Goal: Information Seeking & Learning: Find specific fact

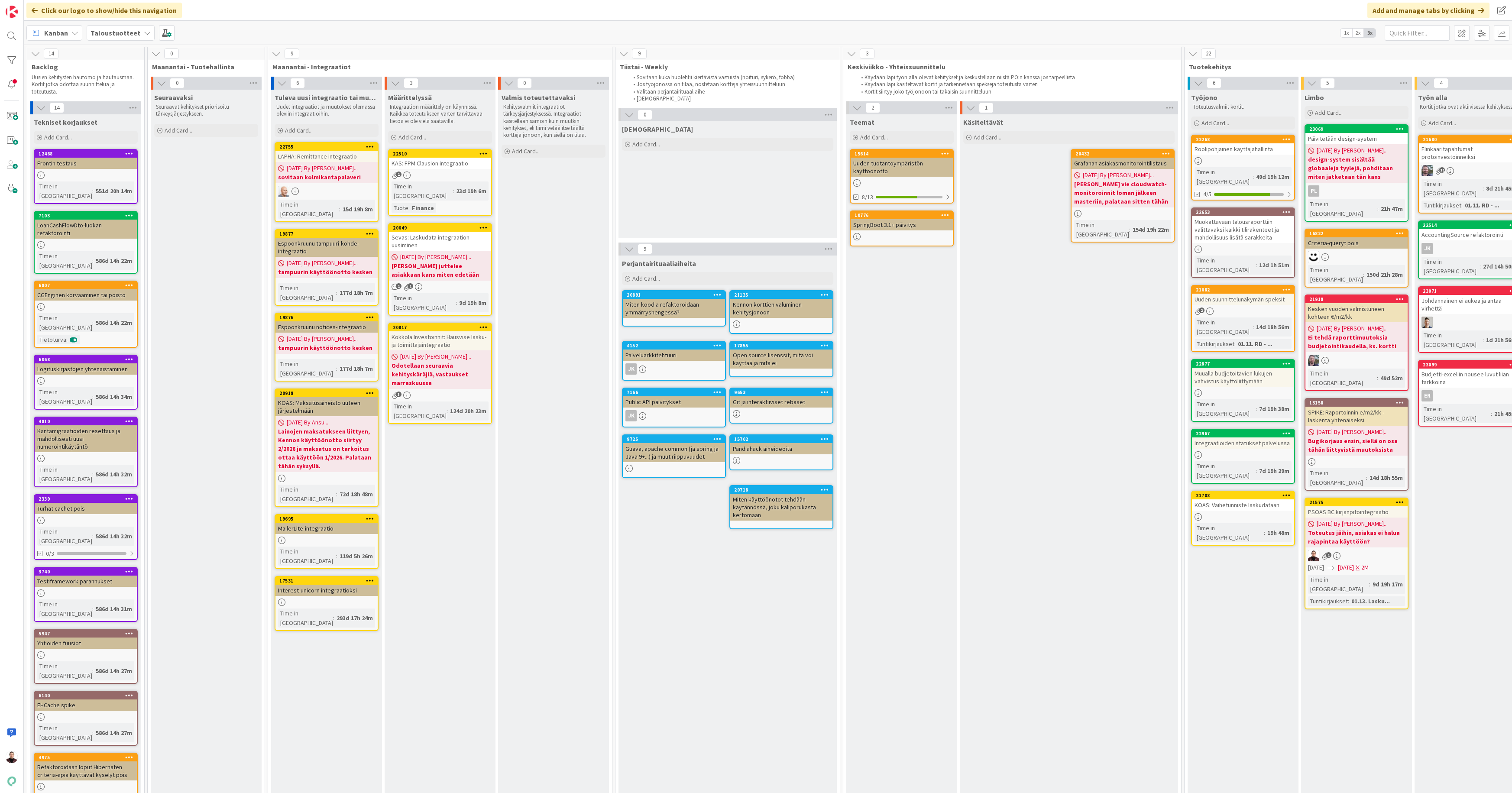
scroll to position [0, 411]
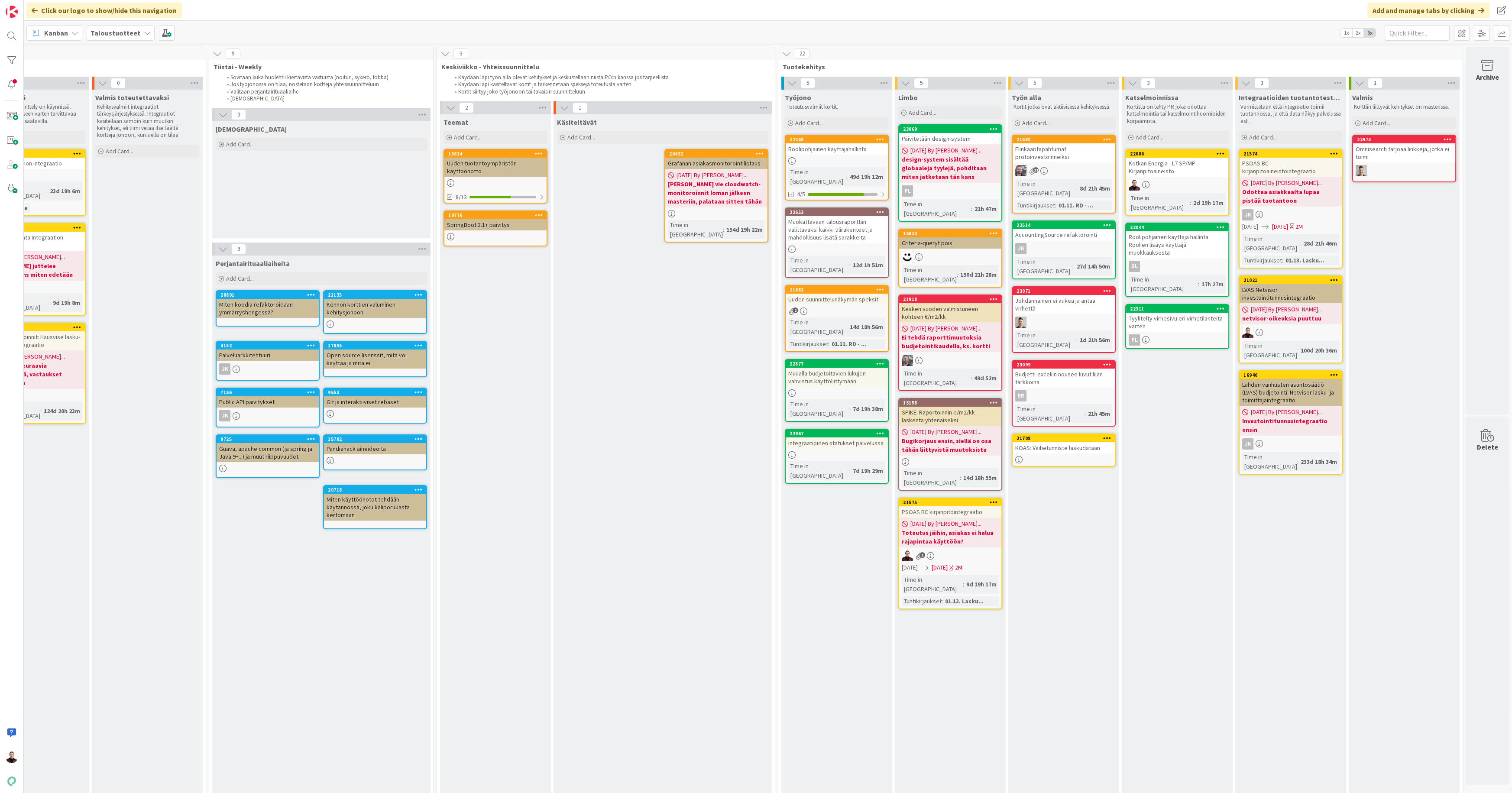
click at [1059, 456] on div at bounding box center [1064, 460] width 102 height 8
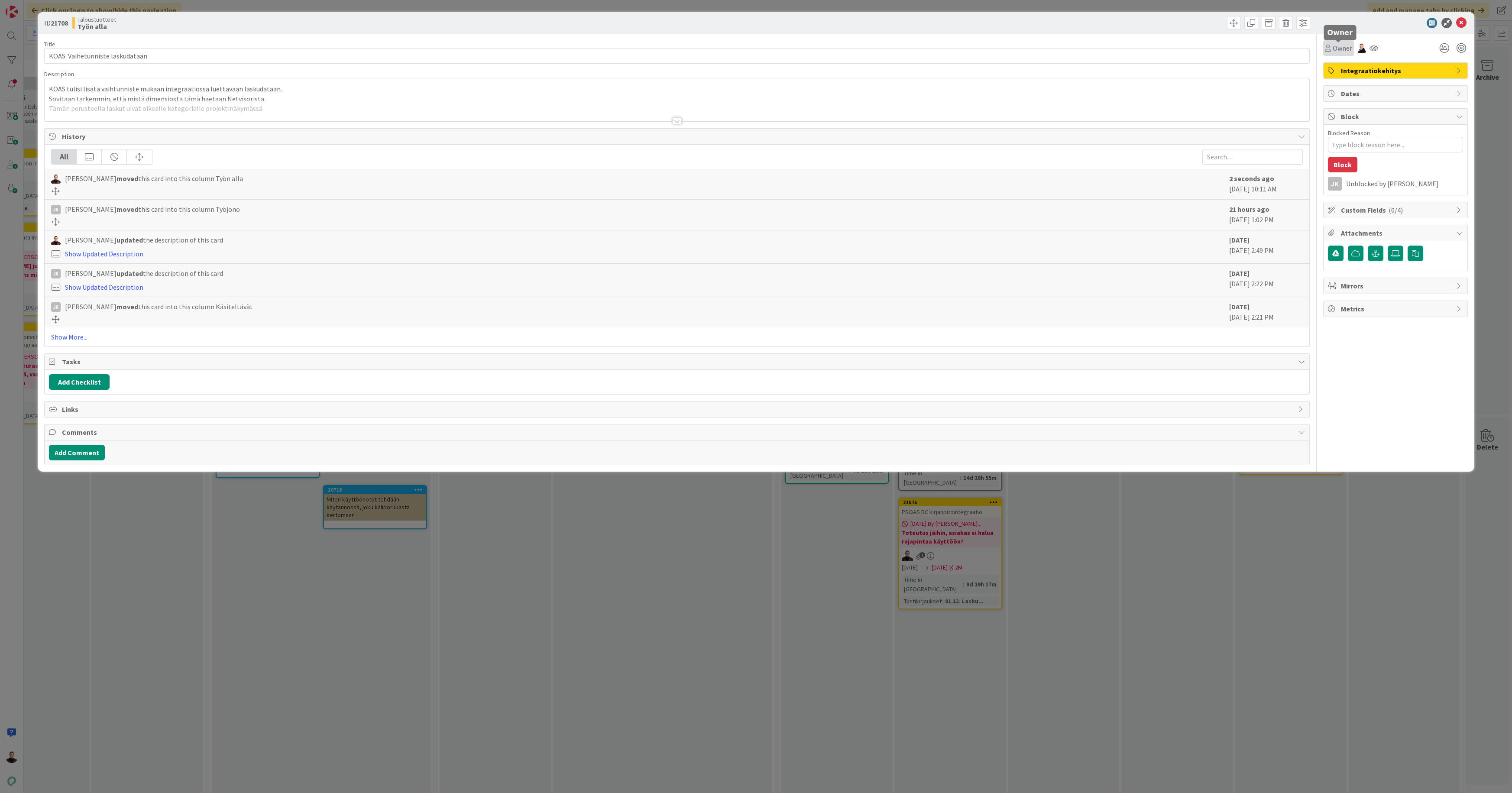
click at [1343, 50] on span "Owner" at bounding box center [1342, 48] width 19 height 11
click at [1359, 107] on span "[PERSON_NAME]" at bounding box center [1378, 112] width 42 height 13
click at [1339, 539] on div "ID 21708 Taloustuotteet Työn alla Title 31 / 128 KOAS: Vaihetunniste laskudataa…" at bounding box center [756, 396] width 1512 height 793
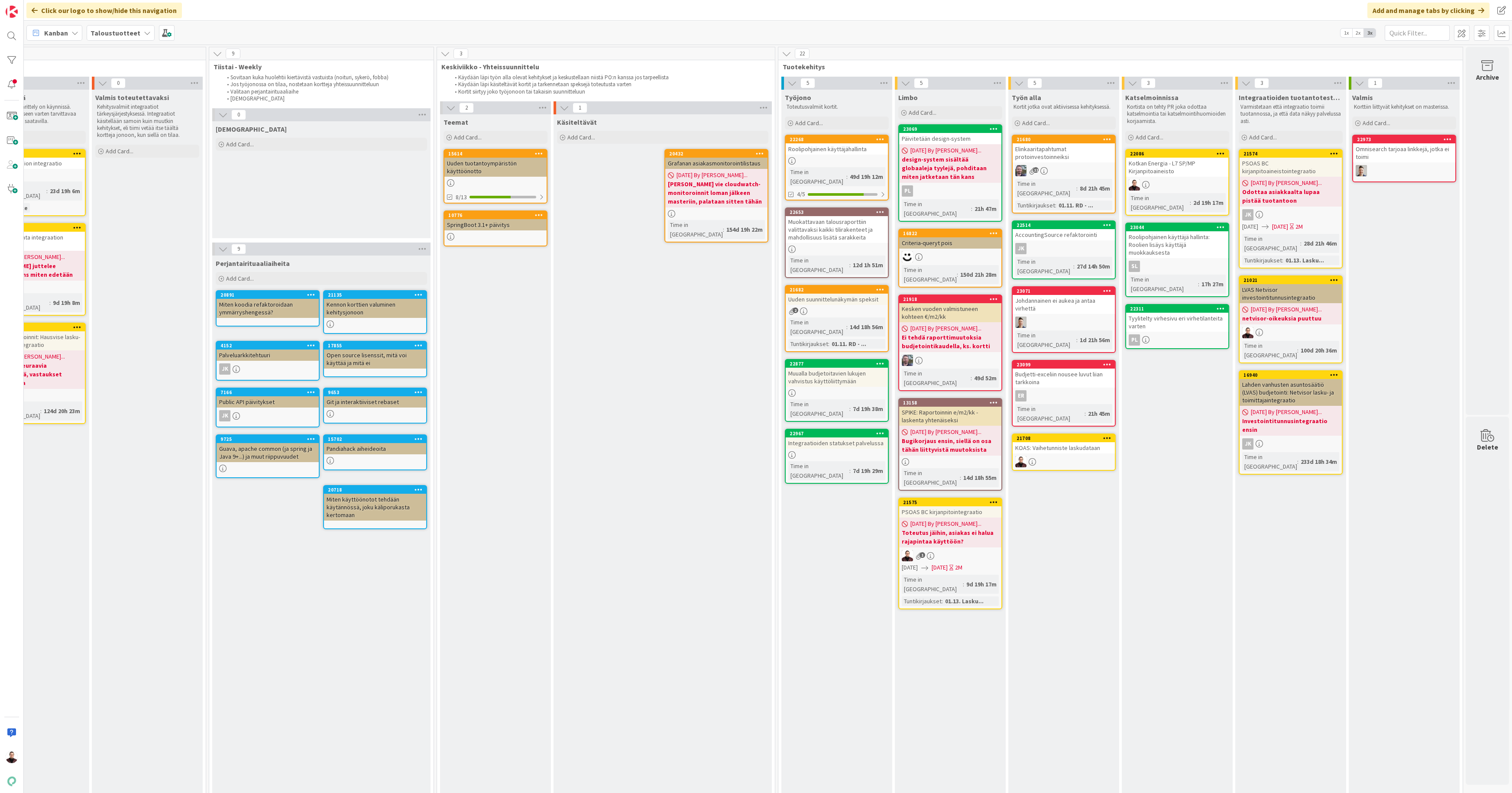
click at [1085, 442] on div "KOAS: Vaihetunniste laskudataan" at bounding box center [1064, 447] width 102 height 11
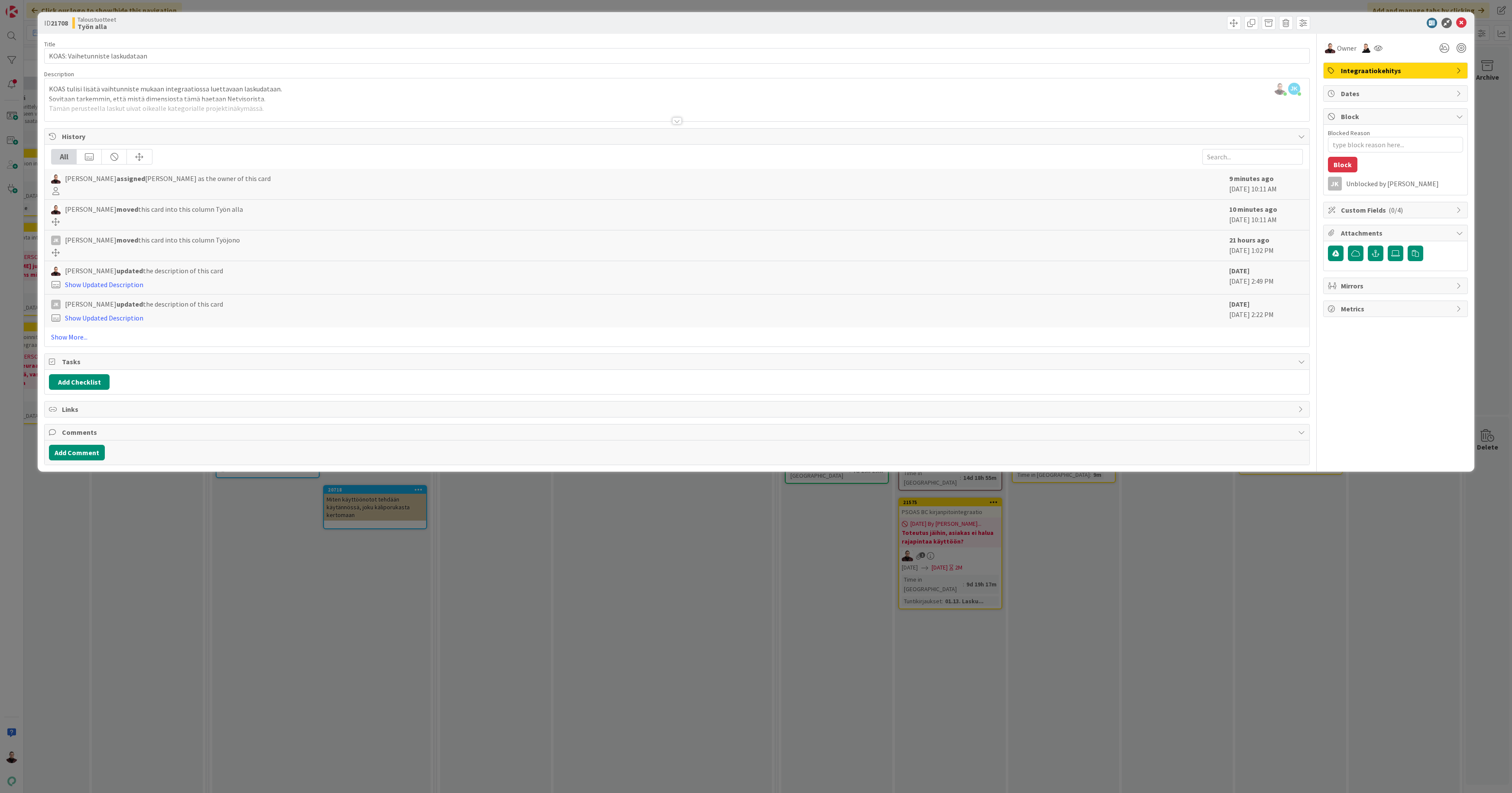
click at [675, 120] on div at bounding box center [677, 121] width 9 height 7
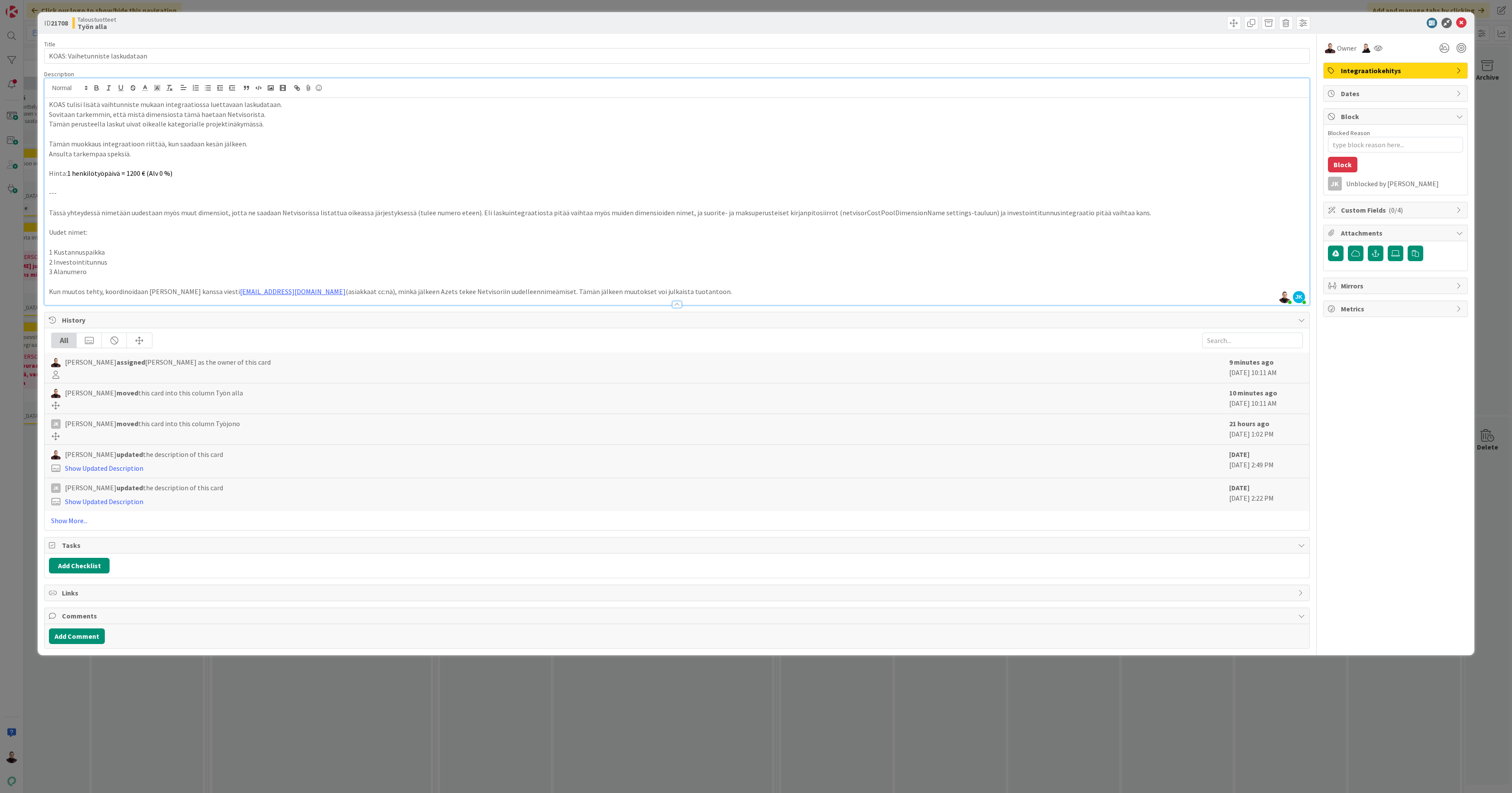
click at [116, 278] on p at bounding box center [676, 282] width 1256 height 10
click at [102, 274] on p "3 Alanumero" at bounding box center [676, 272] width 1256 height 10
click at [831, 210] on p "Tässä yhteydessä nimetään uudestaan myös muut dimensiot, jotta ne saadaan Netvi…" at bounding box center [676, 212] width 1256 height 10
copy p "netvisorCostPoolDimensionName"
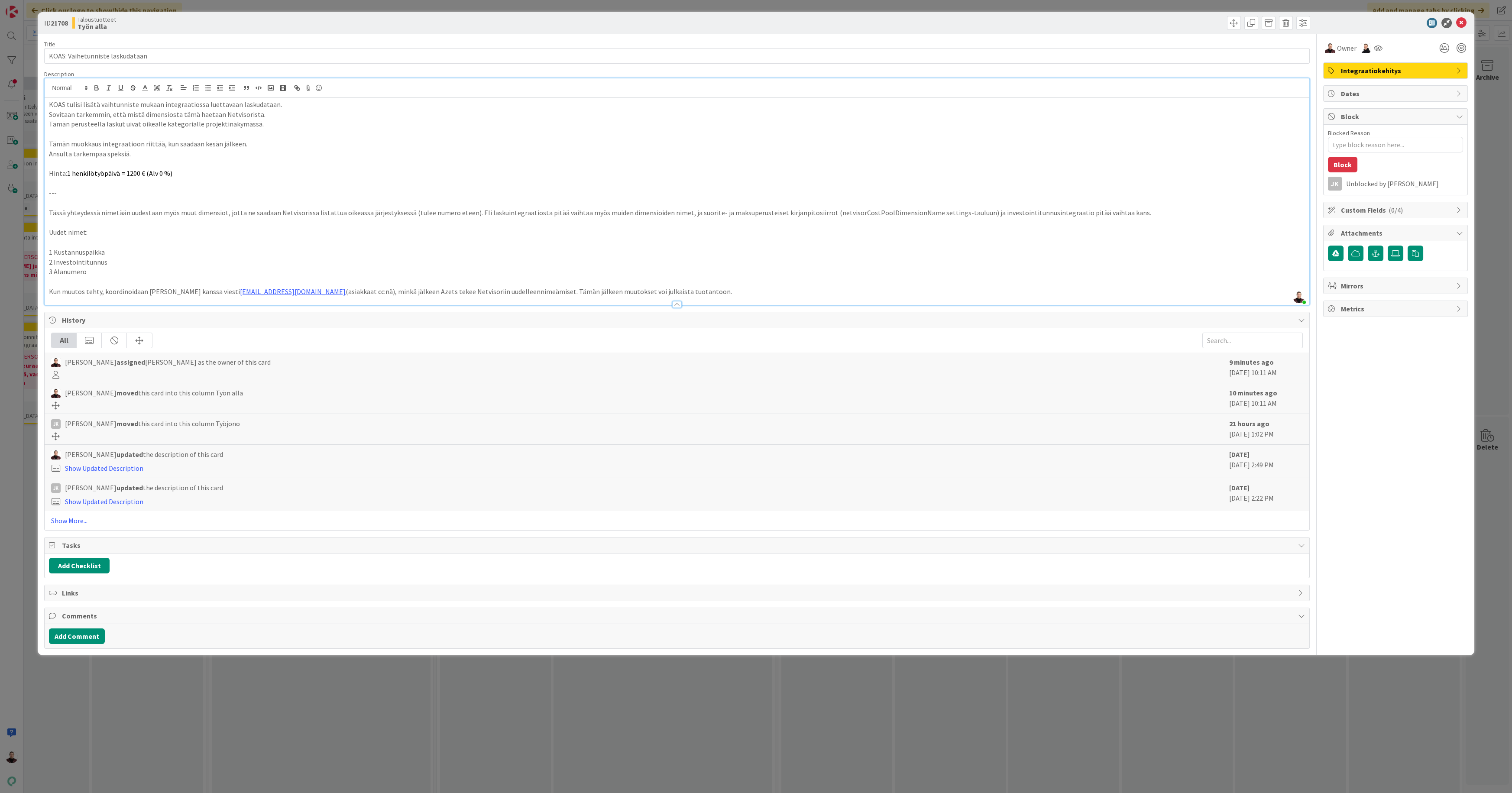
click at [85, 270] on p "3 Alanumero" at bounding box center [676, 272] width 1256 height 10
drag, startPoint x: 86, startPoint y: 271, endPoint x: 38, endPoint y: 270, distance: 48.0
click at [38, 270] on div "ID 21708 Taloustuotteet Työn alla Title 31 / 128 KOAS: Vaihetunniste laskudataa…" at bounding box center [755, 334] width 1436 height 643
click at [90, 259] on p "2 Investointitunnus" at bounding box center [676, 262] width 1256 height 10
drag, startPoint x: 105, startPoint y: 252, endPoint x: 38, endPoint y: 251, distance: 67.0
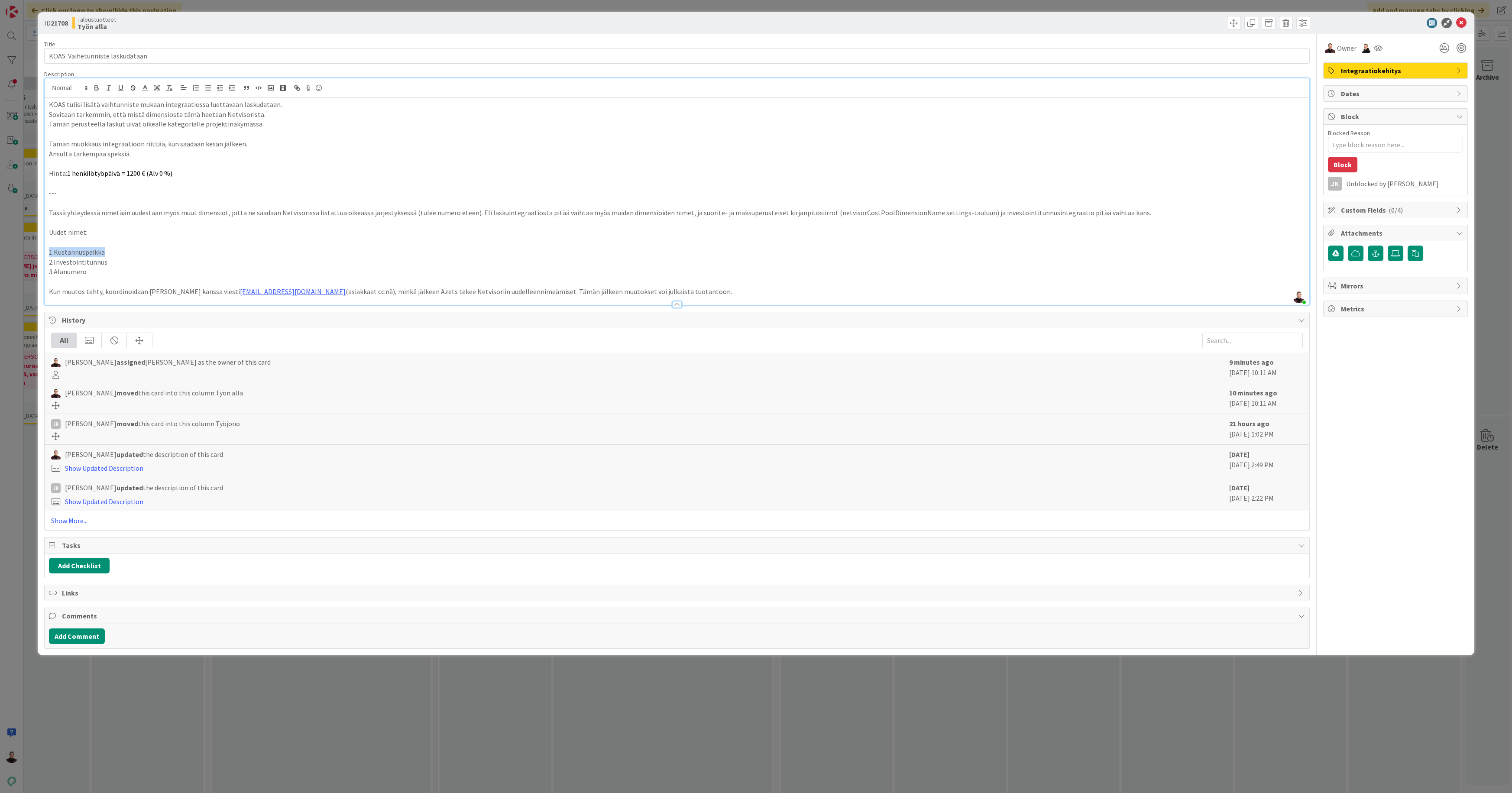
click at [38, 251] on div "ID 21708 Taloustuotteet Työn alla Title 31 / 128 KOAS: Vaihetunniste laskudataa…" at bounding box center [755, 334] width 1436 height 643
copy p "1 Kustannuspaikka"
type textarea "x"
click at [94, 262] on p "2 Investointitunnus" at bounding box center [676, 262] width 1256 height 10
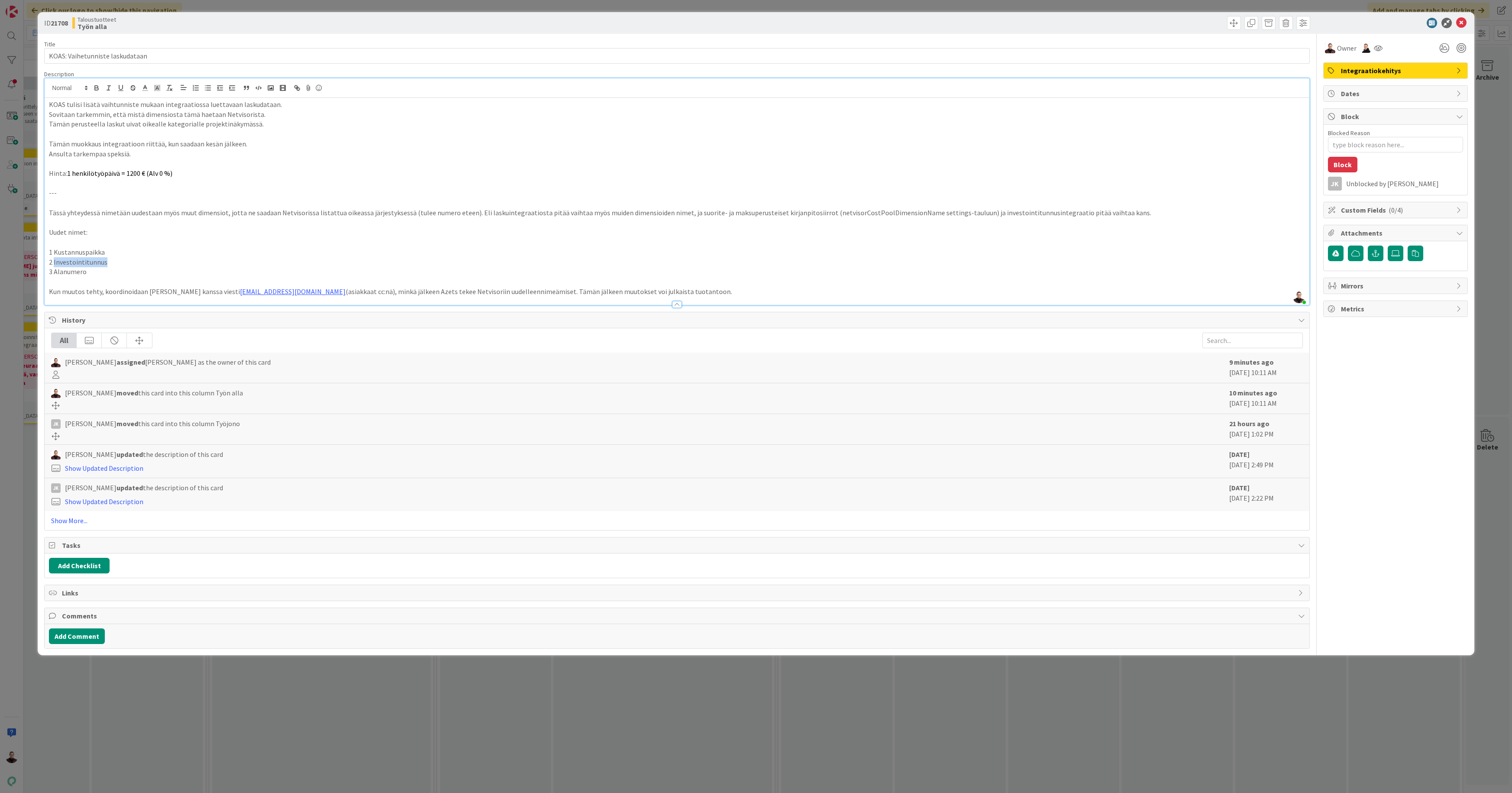
copy p "Investointitunnus"
click at [66, 272] on p "3 Alanumero" at bounding box center [676, 272] width 1256 height 10
copy p "Alanumero"
